Goal: Transaction & Acquisition: Purchase product/service

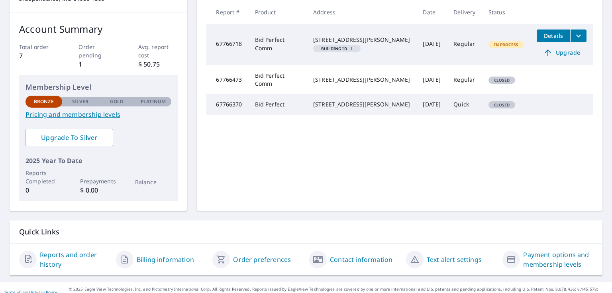
scroll to position [119, 0]
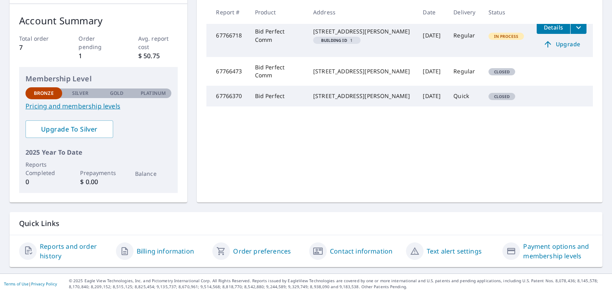
click at [61, 248] on link "Reports and order history" at bounding box center [75, 250] width 70 height 19
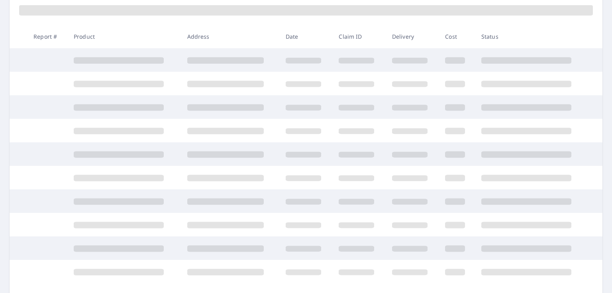
scroll to position [119, 0]
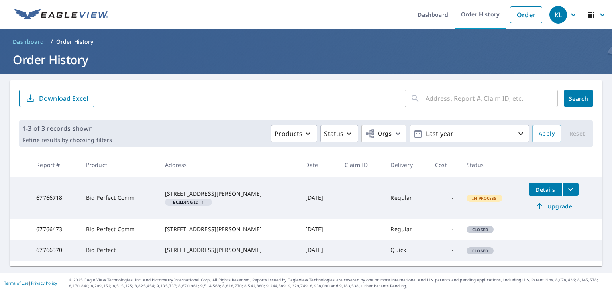
scroll to position [22, 0]
click at [548, 186] on span "Details" at bounding box center [545, 190] width 24 height 8
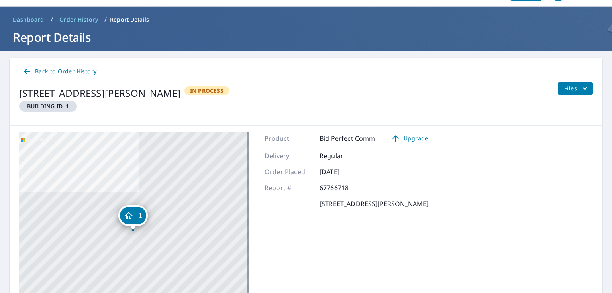
click at [570, 91] on span "Files" at bounding box center [576, 89] width 25 height 10
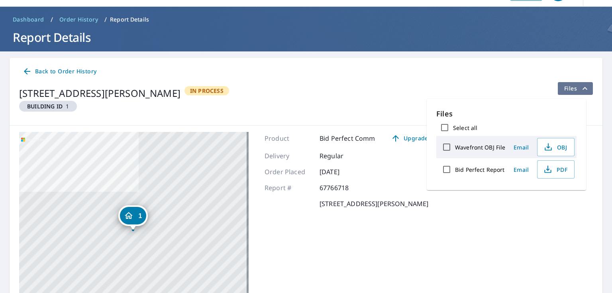
click at [570, 91] on span "Files" at bounding box center [576, 89] width 25 height 10
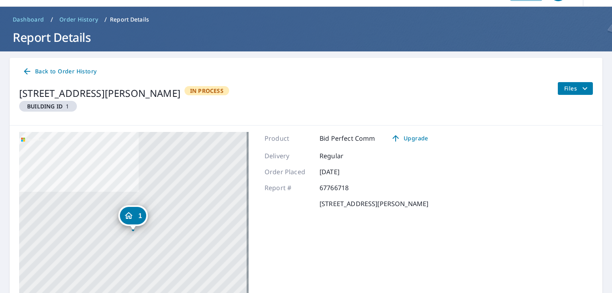
click at [570, 91] on span "Files" at bounding box center [576, 89] width 25 height 10
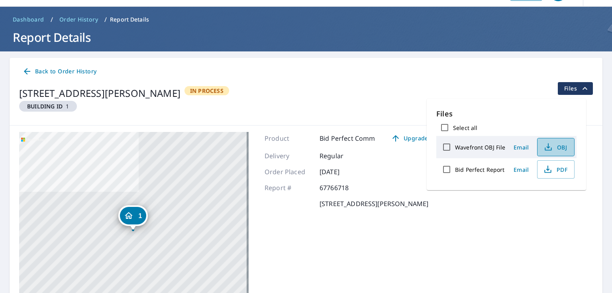
click at [552, 152] on icon "button" at bounding box center [548, 147] width 10 height 10
click at [522, 147] on span "Email" at bounding box center [520, 147] width 19 height 8
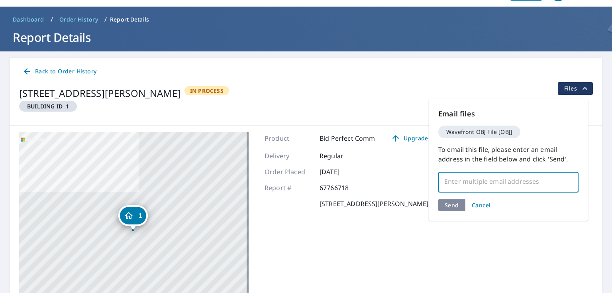
click at [481, 183] on input "text" at bounding box center [502, 181] width 121 height 15
type input "[EMAIL_ADDRESS][DOMAIN_NAME]"
click at [454, 209] on div "Send Cancel" at bounding box center [508, 205] width 140 height 12
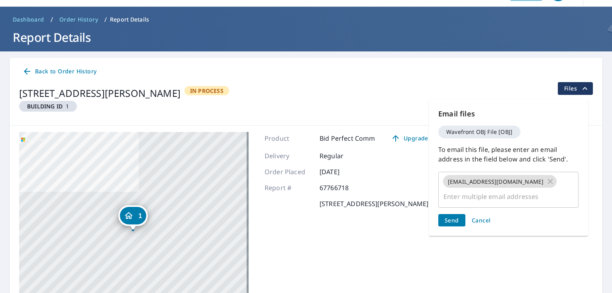
click at [448, 216] on span "Send" at bounding box center [451, 220] width 14 height 8
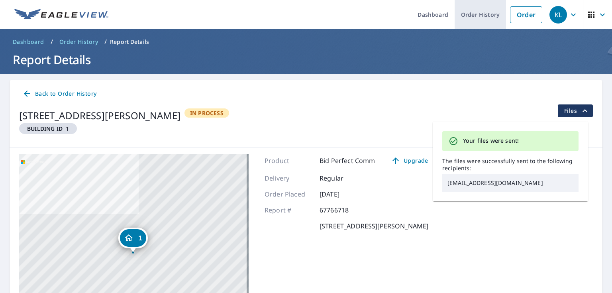
click at [473, 13] on link "Order History" at bounding box center [479, 14] width 51 height 29
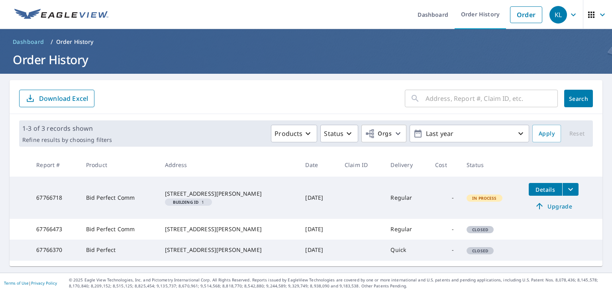
scroll to position [22, 0]
click at [463, 87] on input "text" at bounding box center [491, 98] width 132 height 22
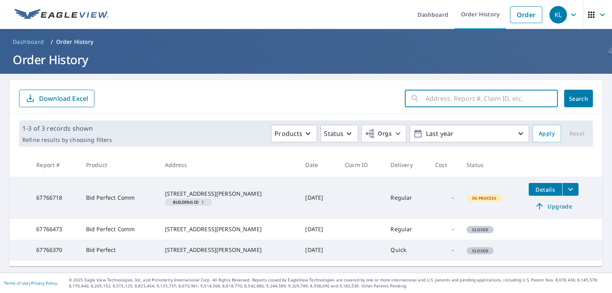
paste input "67766718"
type input "67766718"
click at [570, 95] on span "Search" at bounding box center [578, 99] width 16 height 8
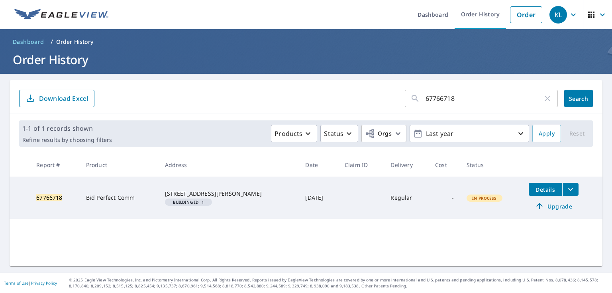
click at [548, 188] on span "Details" at bounding box center [545, 190] width 24 height 8
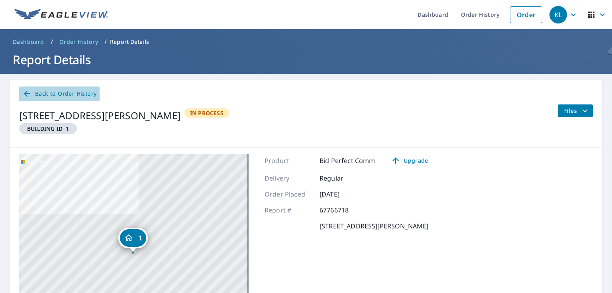
click at [36, 96] on span "Back to Order History" at bounding box center [59, 94] width 74 height 10
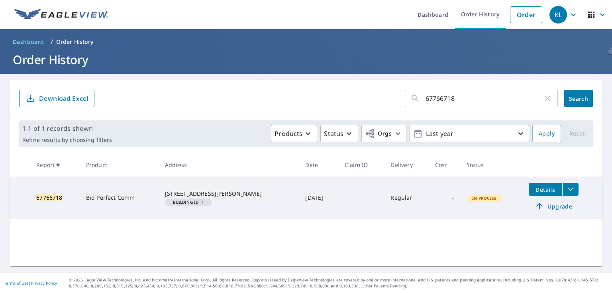
click at [600, 15] on icon "button" at bounding box center [602, 14] width 5 height 3
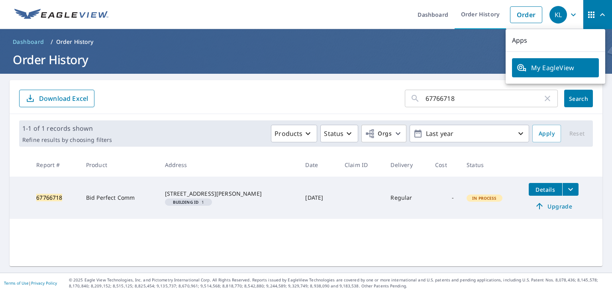
click at [600, 15] on icon "button" at bounding box center [602, 14] width 5 height 3
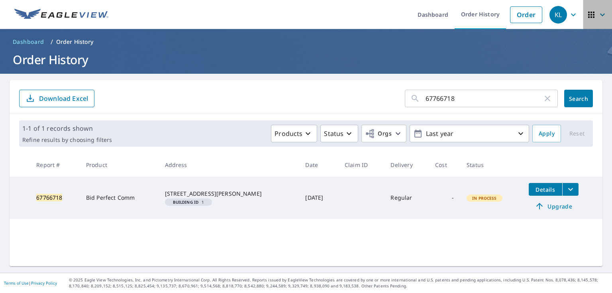
click at [600, 15] on icon "button" at bounding box center [602, 14] width 5 height 3
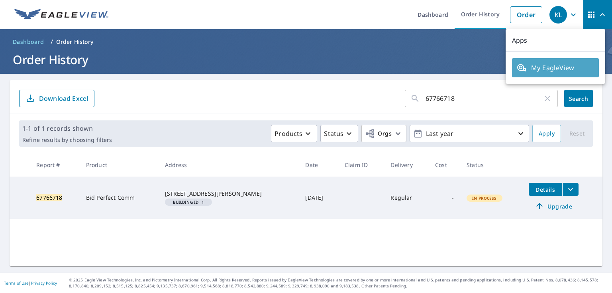
click at [568, 67] on span "My EagleView" at bounding box center [554, 68] width 77 height 10
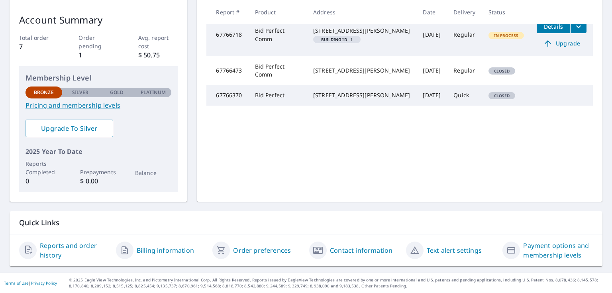
scroll to position [119, 0]
click at [348, 252] on link "Contact information" at bounding box center [361, 251] width 63 height 10
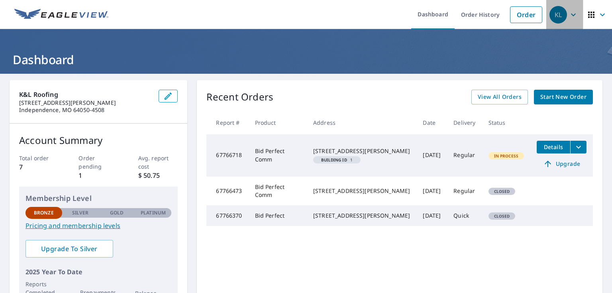
click at [568, 18] on icon "button" at bounding box center [573, 15] width 10 height 10
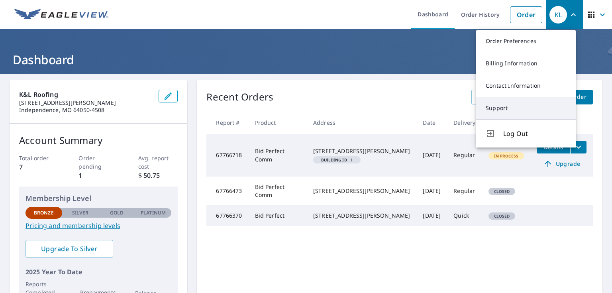
click at [506, 115] on link "Support" at bounding box center [526, 108] width 100 height 22
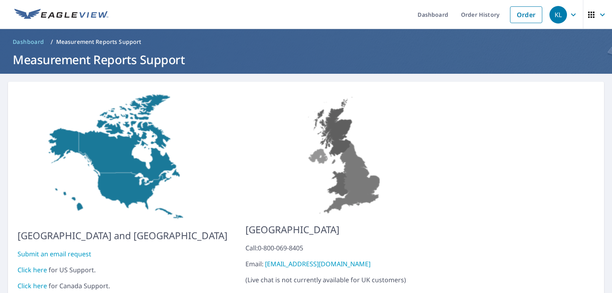
scroll to position [29, 0]
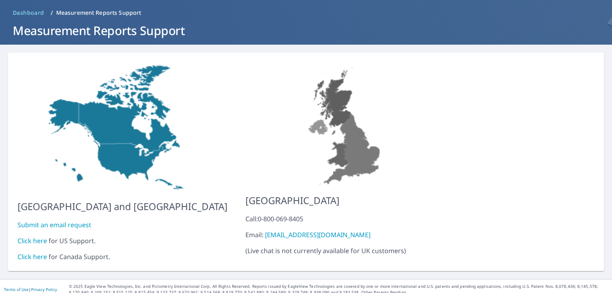
click at [46, 220] on link "Submit an email request" at bounding box center [55, 224] width 74 height 9
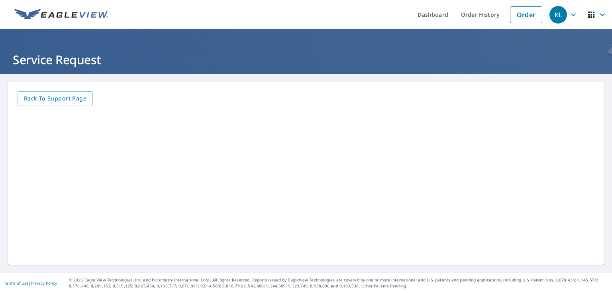
click at [568, 13] on icon "button" at bounding box center [573, 15] width 10 height 10
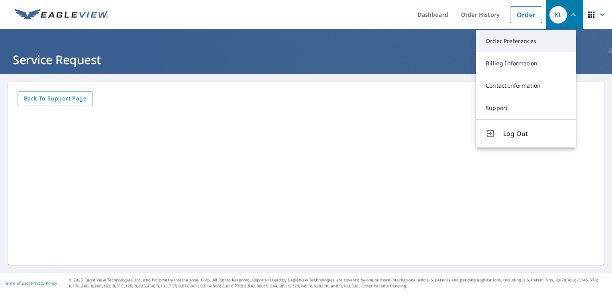
click at [518, 45] on link "Order Preferences" at bounding box center [526, 41] width 100 height 22
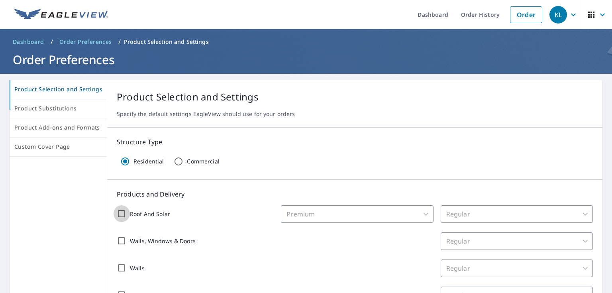
click at [130, 214] on input "Roof And Solar" at bounding box center [121, 213] width 17 height 17
checkbox input "true"
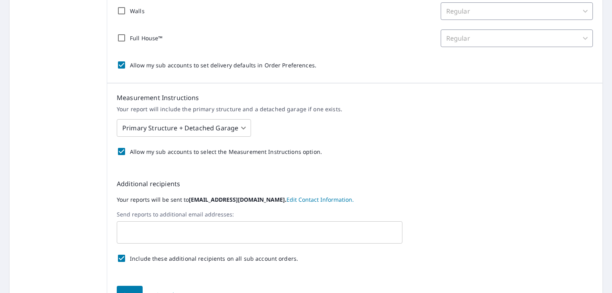
scroll to position [287, 0]
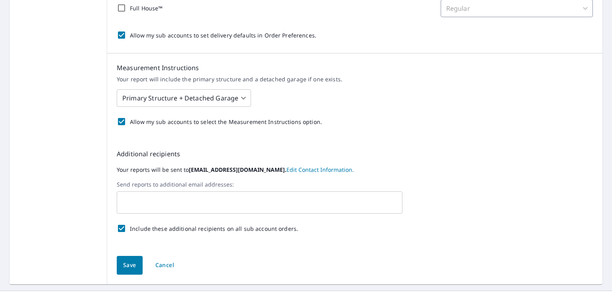
click at [268, 98] on body "KL KL Dashboard Order History Order KL Dashboard / Order Preferences / Product …" at bounding box center [306, 146] width 612 height 293
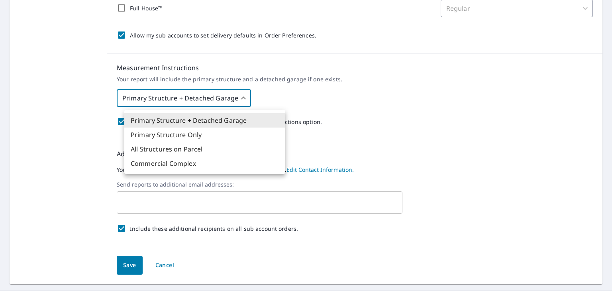
click at [205, 139] on li "Primary Structure Only" at bounding box center [204, 134] width 161 height 14
type input "2"
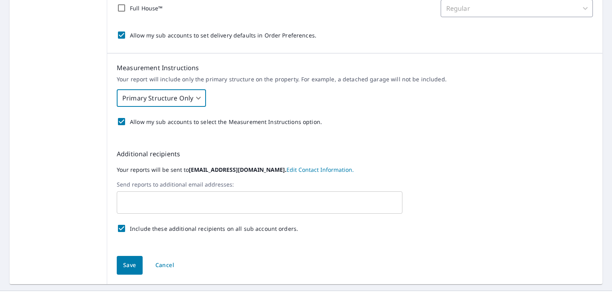
click at [174, 197] on input "text" at bounding box center [253, 202] width 266 height 15
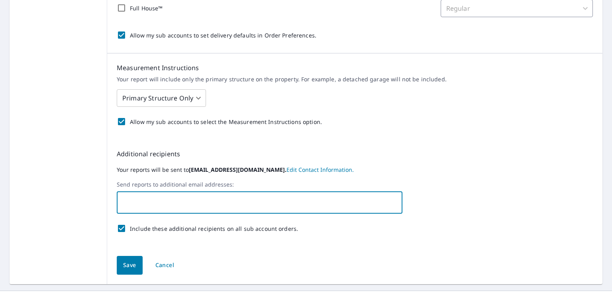
type input "[EMAIL_ADDRESS][DOMAIN_NAME]"
click at [342, 162] on div "Additional recipients Your reports will be sent to lainez_k@comcast.net. Edit C…" at bounding box center [354, 192] width 495 height 107
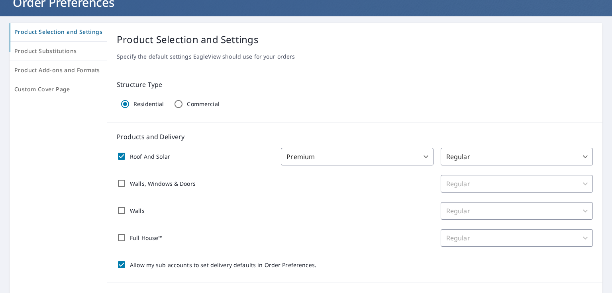
scroll to position [56, 0]
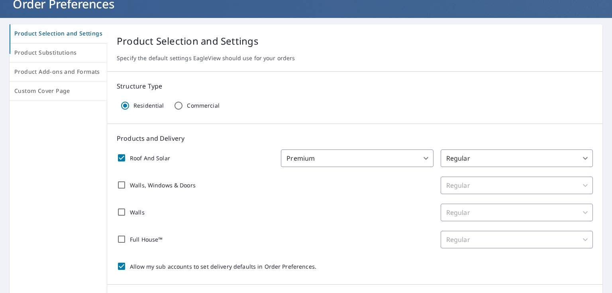
click at [514, 188] on div "Regular" at bounding box center [516, 185] width 152 height 18
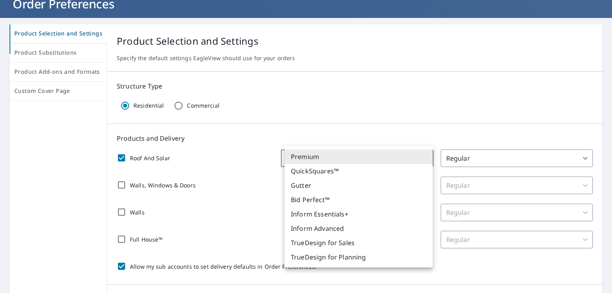
click at [417, 160] on body "KL KL Dashboard Order History Order KL Dashboard / Order Preferences / Product …" at bounding box center [306, 146] width 612 height 293
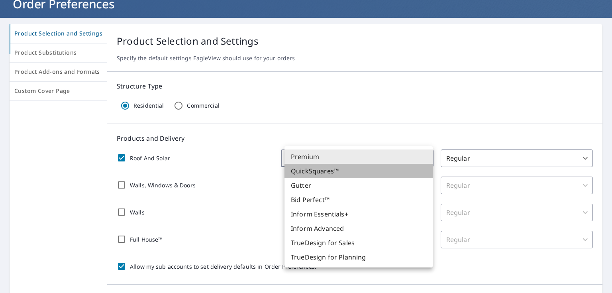
click at [342, 175] on li "QuickSquares™" at bounding box center [358, 171] width 148 height 14
checkbox input "true"
type input "44"
type input "45"
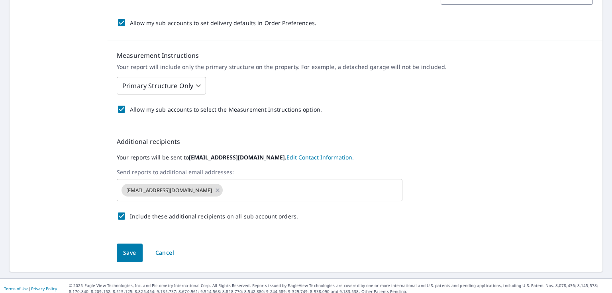
scroll to position [311, 0]
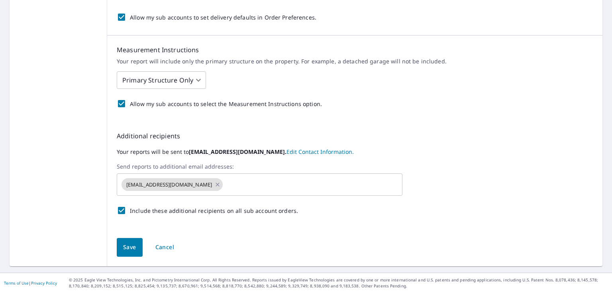
click at [136, 249] on span "Save" at bounding box center [129, 247] width 13 height 10
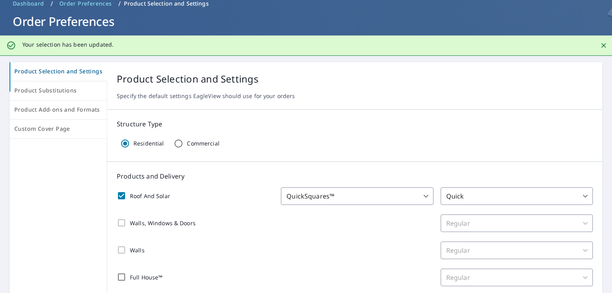
scroll to position [96, 0]
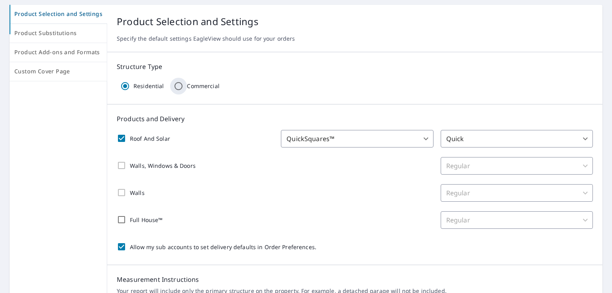
click at [187, 86] on input "Commercial" at bounding box center [178, 86] width 17 height 17
radio input "true"
radio input "false"
type input "32"
type input "8"
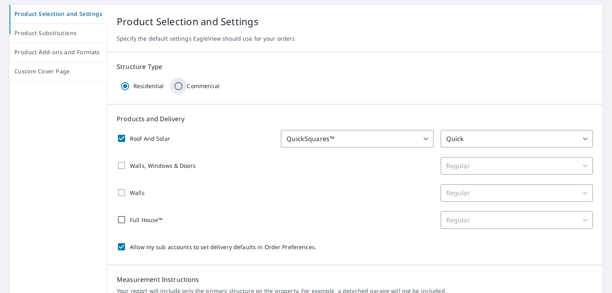
checkbox input "false"
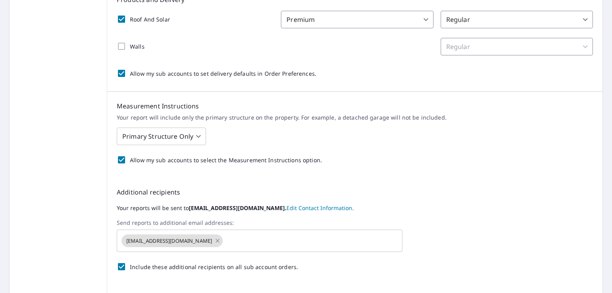
scroll to position [256, 0]
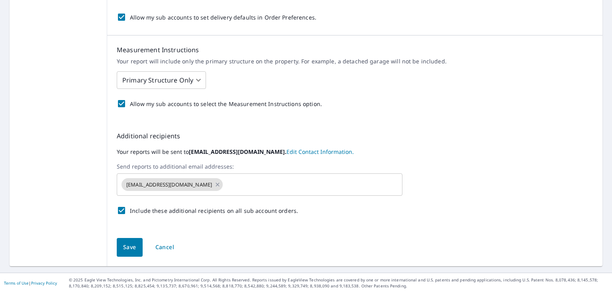
click at [132, 243] on span "Save" at bounding box center [129, 247] width 13 height 10
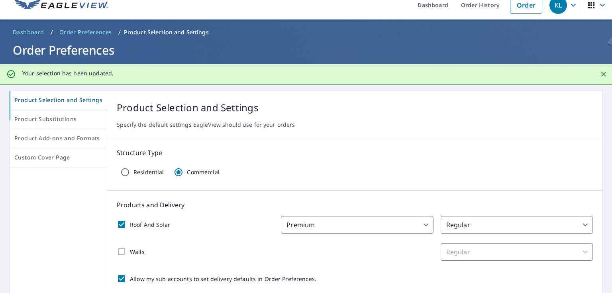
scroll to position [0, 0]
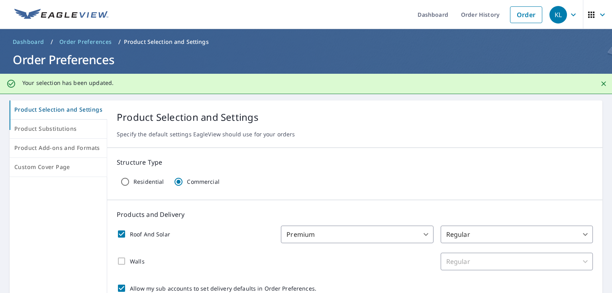
click at [133, 185] on input "Residential" at bounding box center [125, 181] width 17 height 17
radio input "true"
radio input "false"
type input "44"
type input "45"
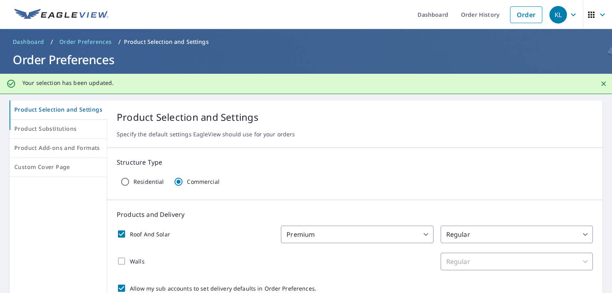
checkbox input "false"
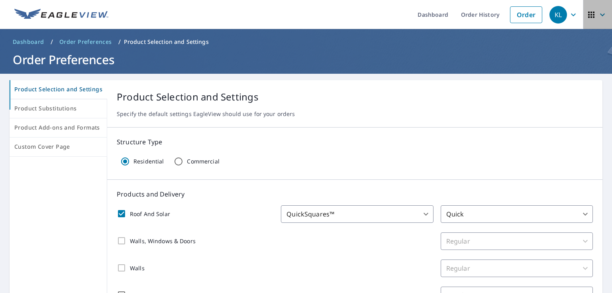
click at [597, 15] on icon "button" at bounding box center [602, 15] width 10 height 10
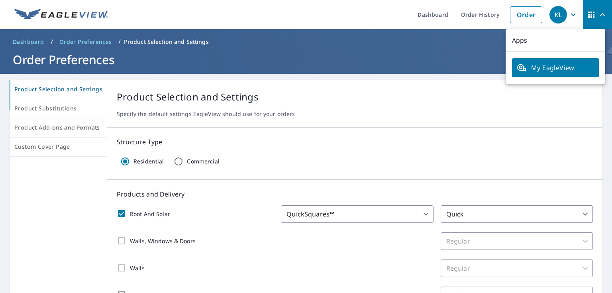
click at [597, 14] on icon "button" at bounding box center [602, 15] width 10 height 10
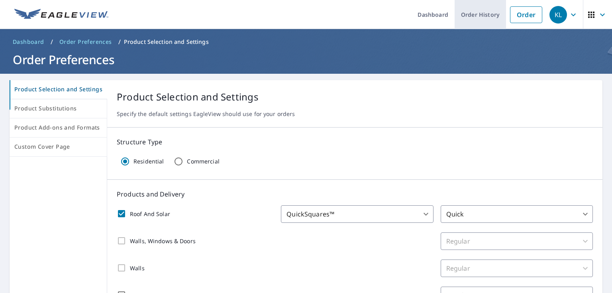
click at [458, 16] on link "Order History" at bounding box center [479, 14] width 51 height 29
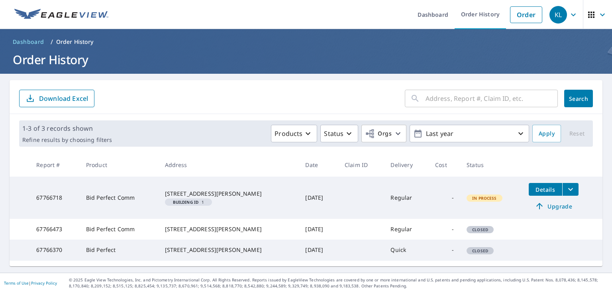
scroll to position [22, 0]
click at [74, 94] on p "Download Excel" at bounding box center [63, 98] width 49 height 9
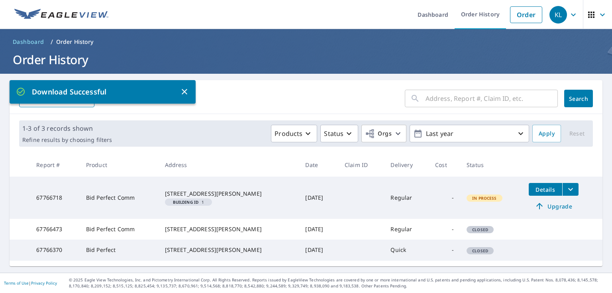
drag, startPoint x: 581, startPoint y: 0, endPoint x: 101, endPoint y: 91, distance: 487.9
click at [102, 91] on p "Download Successful" at bounding box center [98, 91] width 164 height 11
click at [101, 91] on p "Download Successful" at bounding box center [98, 91] width 164 height 11
click at [25, 92] on icon at bounding box center [21, 92] width 10 height 10
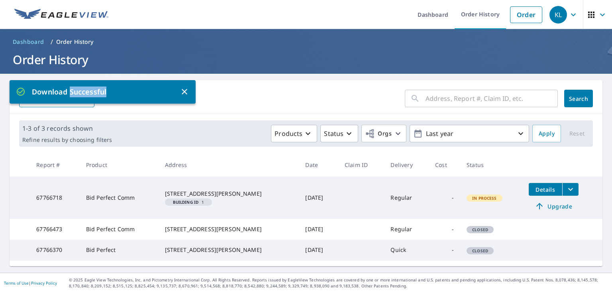
click at [182, 91] on icon "button" at bounding box center [185, 92] width 10 height 10
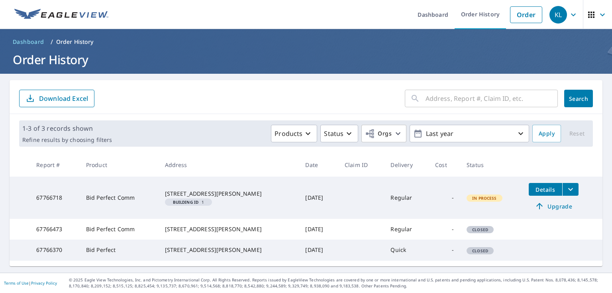
click at [497, 195] on span "In Process" at bounding box center [484, 198] width 34 height 6
click at [563, 201] on span "Upgrade" at bounding box center [553, 206] width 40 height 10
